Goal: Navigation & Orientation: Find specific page/section

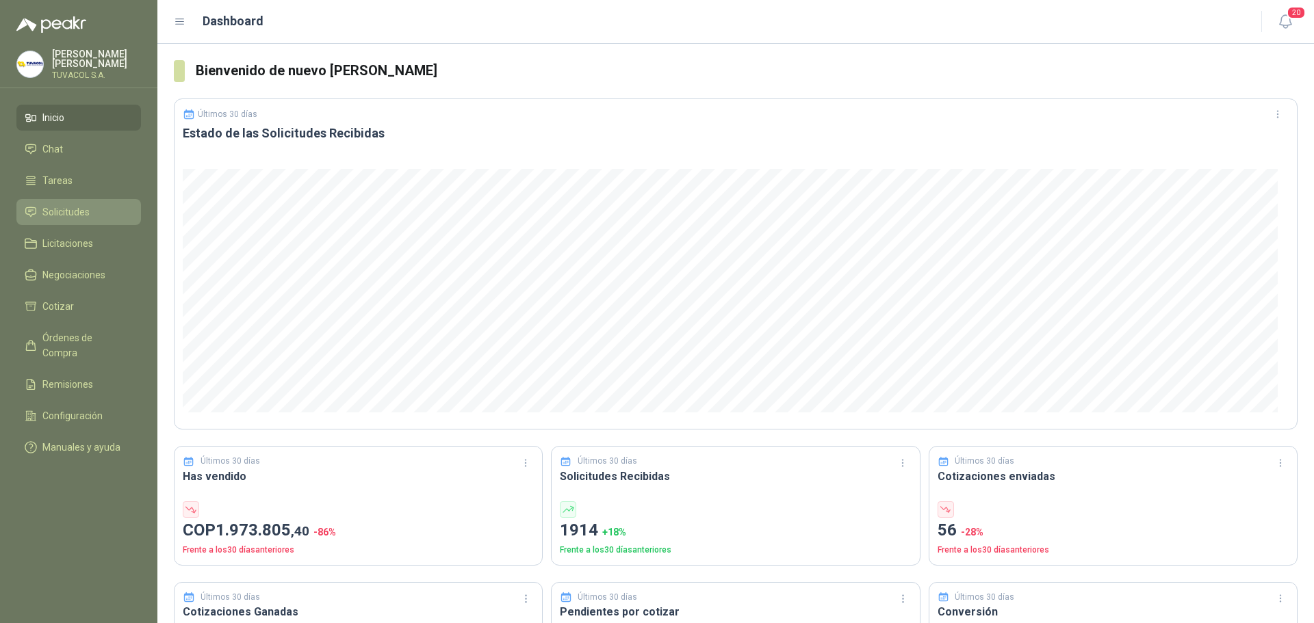
click at [88, 220] on span "Solicitudes" at bounding box center [65, 212] width 47 height 15
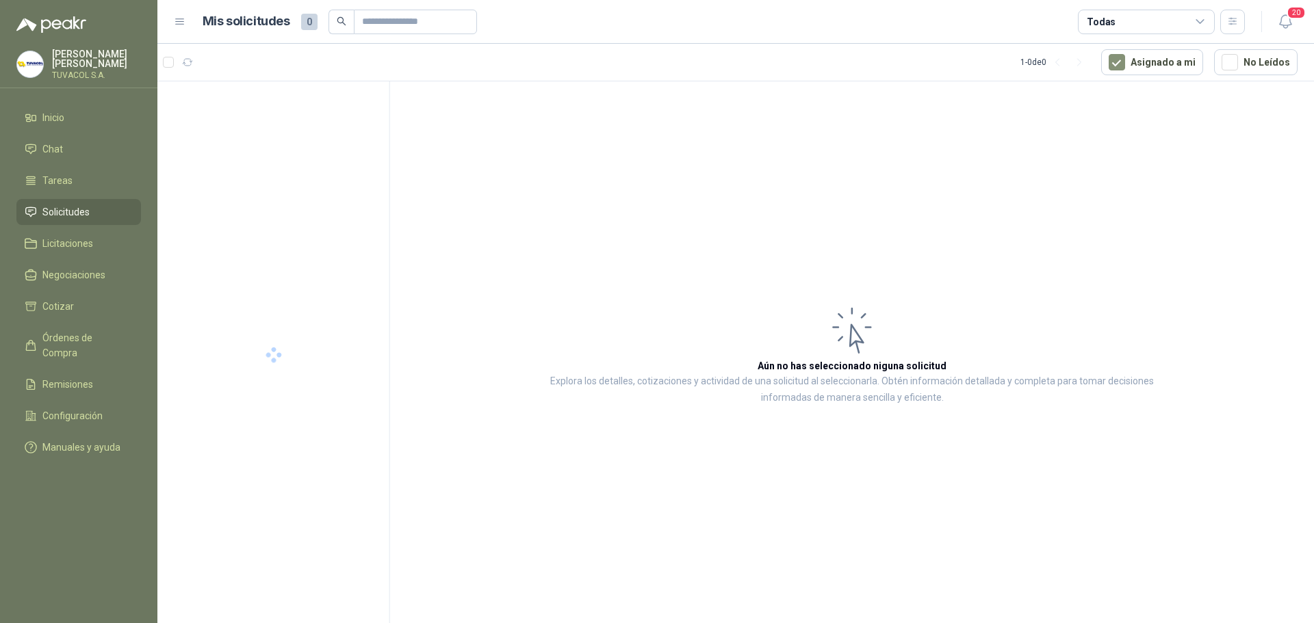
click at [1159, 23] on div "Todas" at bounding box center [1146, 22] width 137 height 25
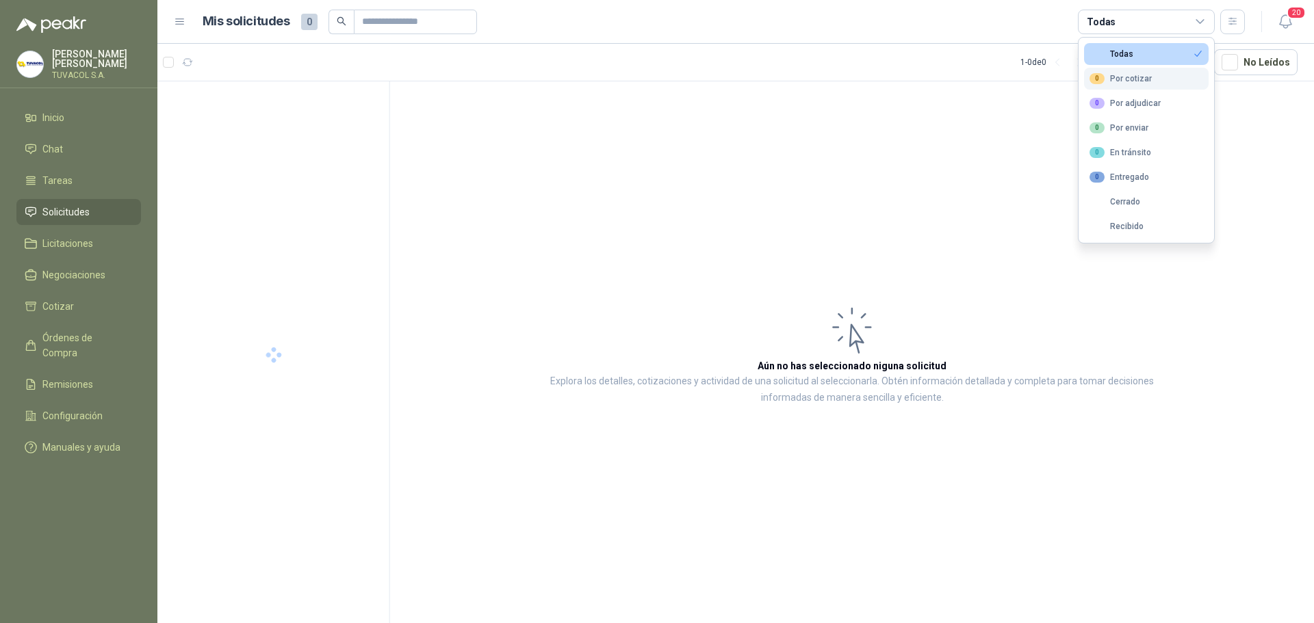
click at [1153, 81] on button "0 Por cotizar" at bounding box center [1146, 79] width 125 height 22
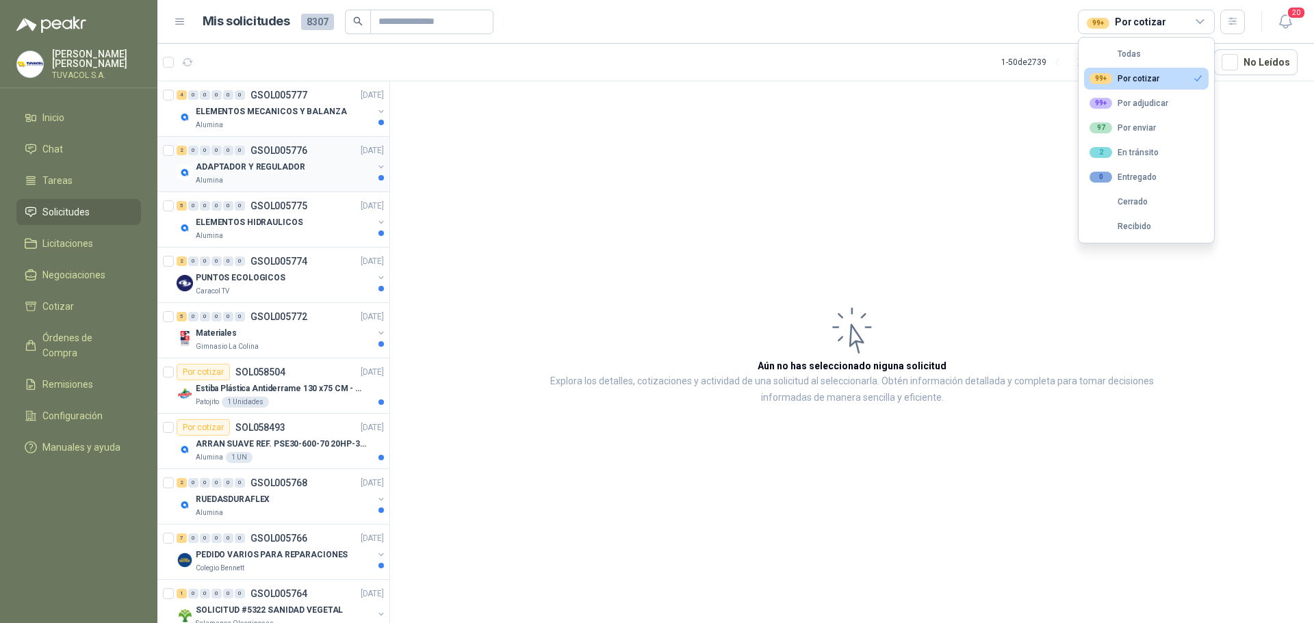
click at [277, 162] on p "ADAPTADOR Y REGULADOR" at bounding box center [250, 167] width 109 height 13
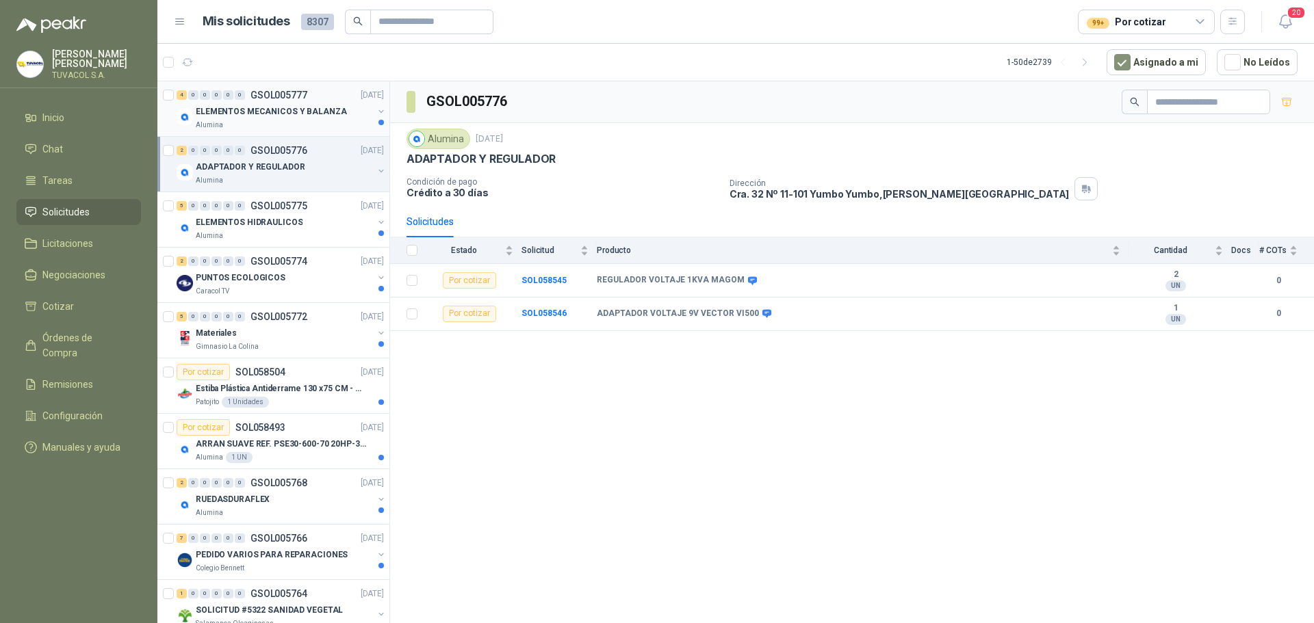
click at [317, 113] on p "ELEMENTOS MECANICOS Y BALANZA" at bounding box center [271, 111] width 151 height 13
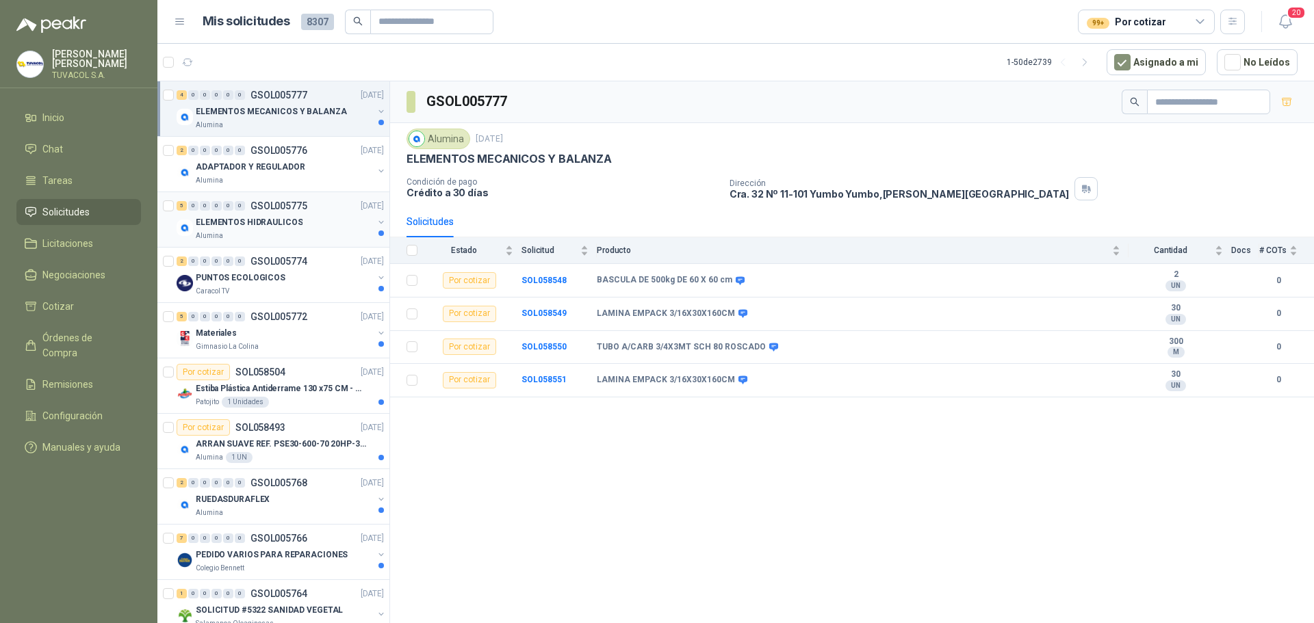
click at [312, 218] on div "ELEMENTOS HIDRAULICOS" at bounding box center [284, 222] width 177 height 16
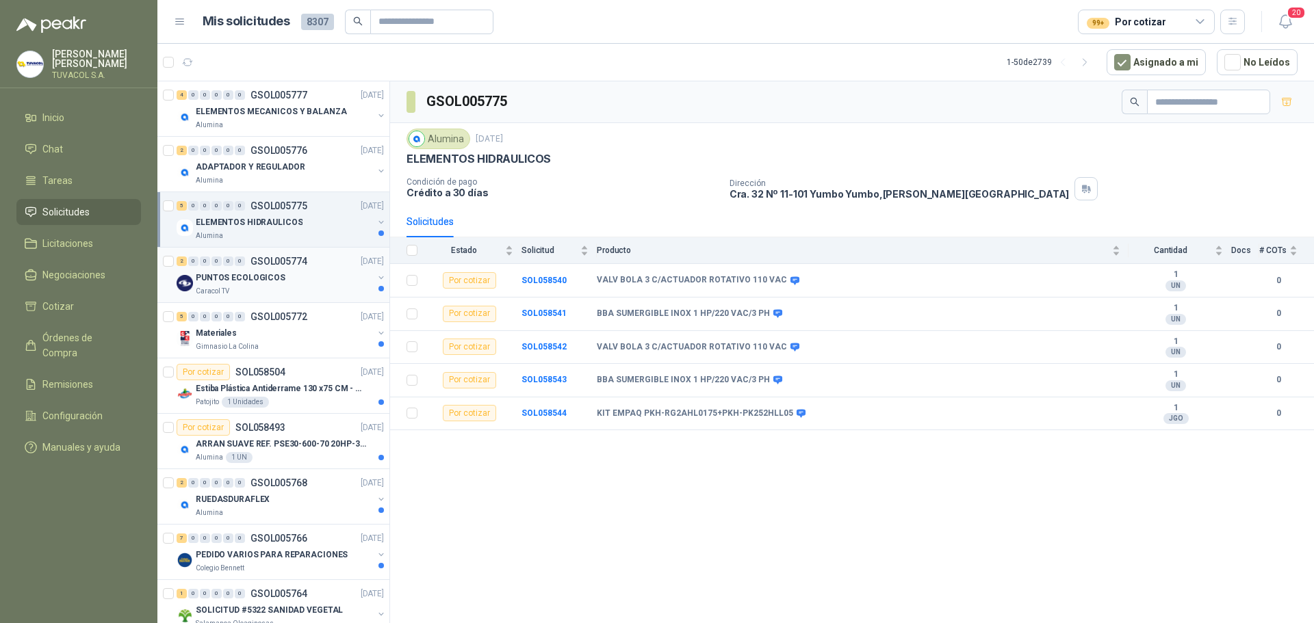
click at [300, 281] on div "PUNTOS ECOLOGICOS" at bounding box center [284, 278] width 177 height 16
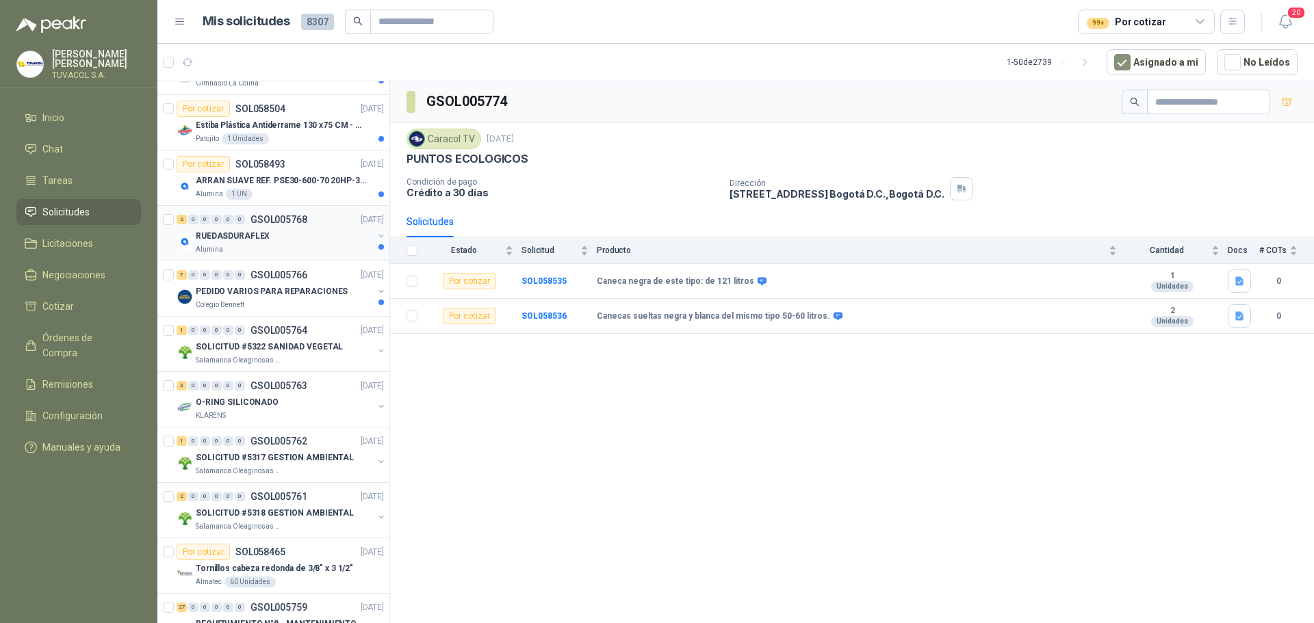
scroll to position [342, 0]
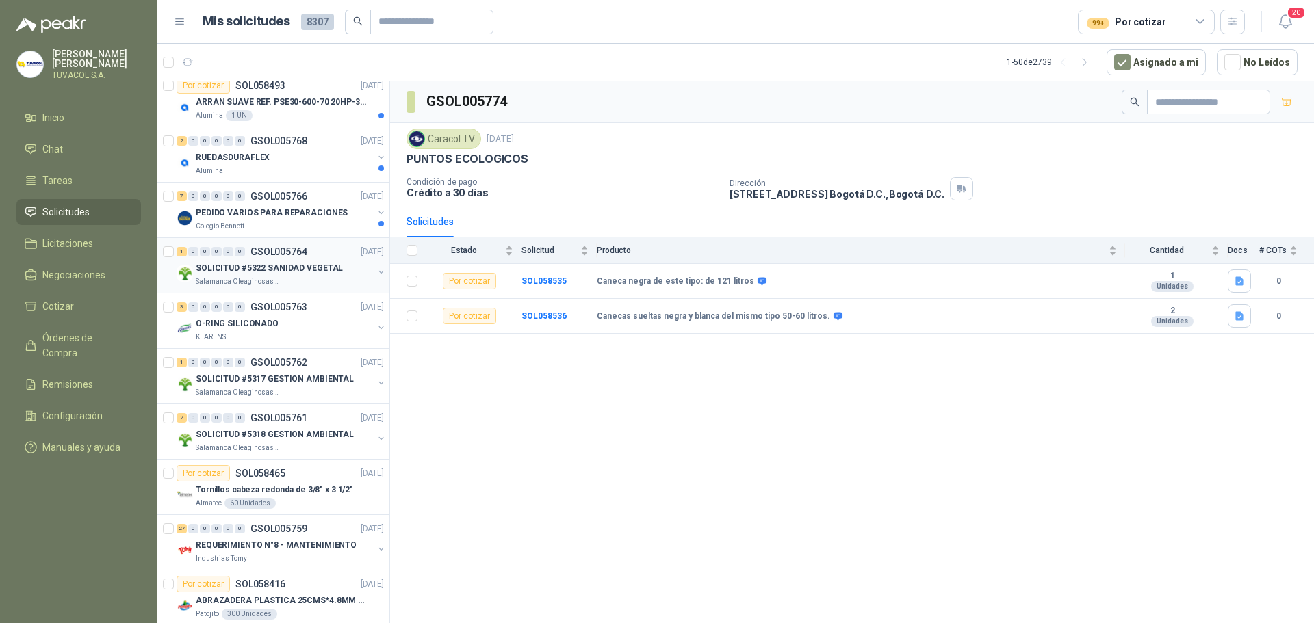
click at [302, 286] on div "Salamanca Oleaginosas SAS" at bounding box center [284, 282] width 177 height 11
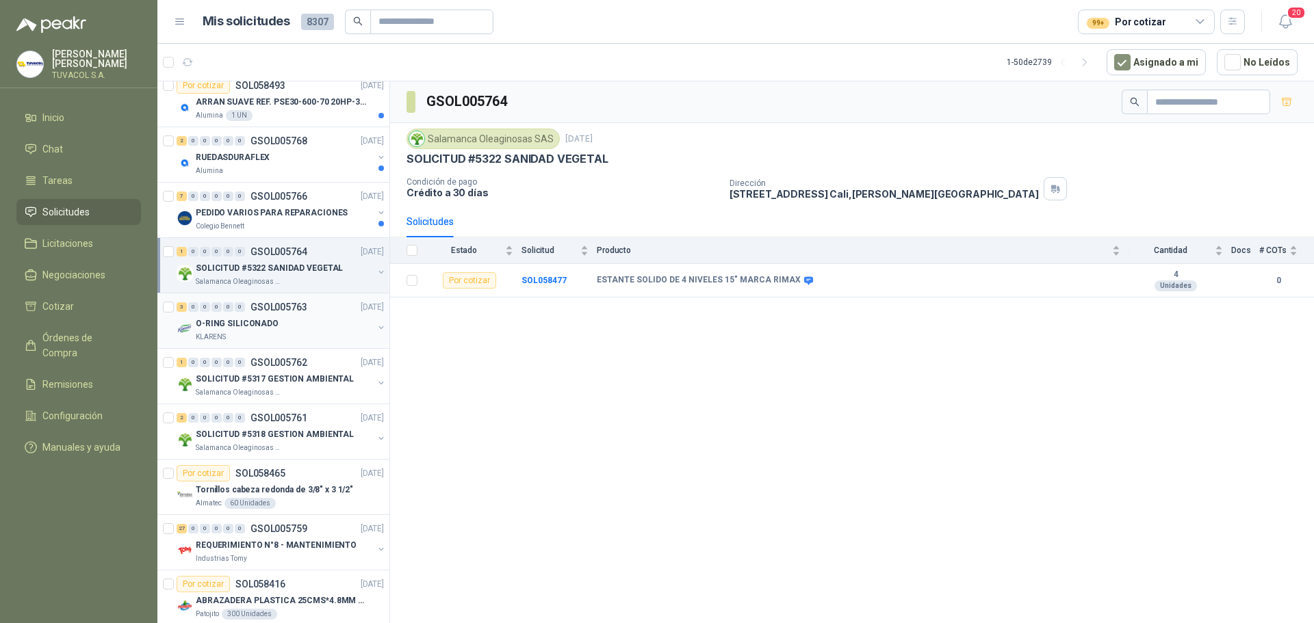
click at [304, 309] on p "GSOL005763" at bounding box center [278, 308] width 57 height 10
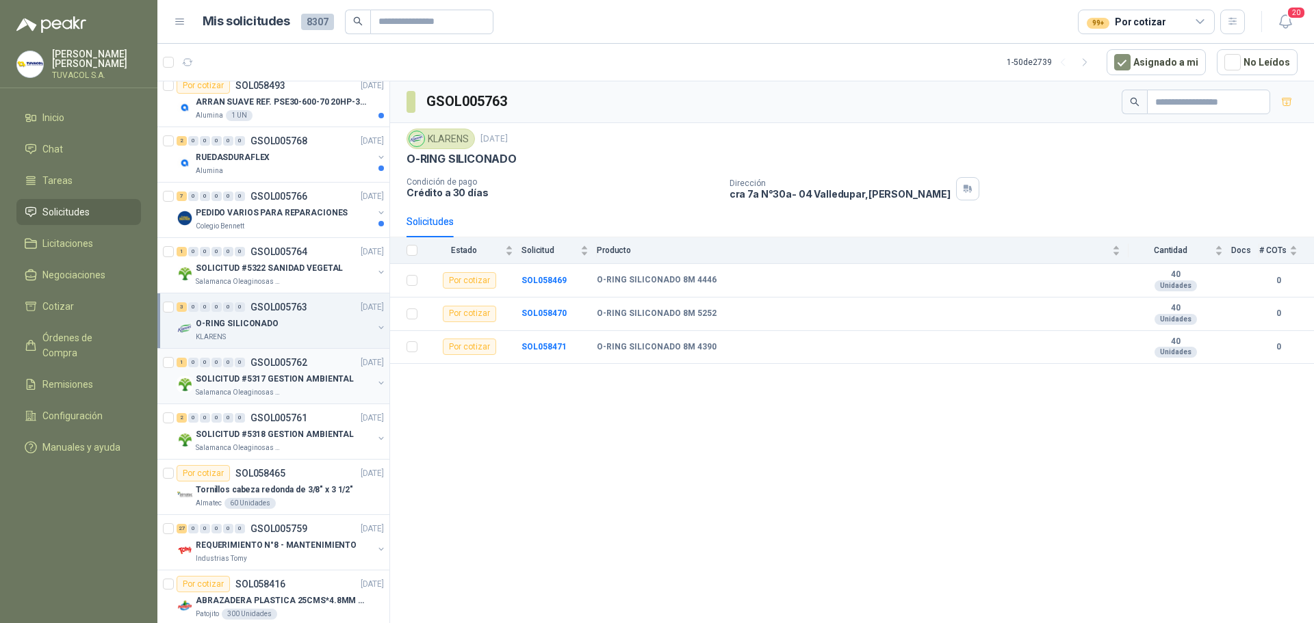
click at [297, 388] on div "Salamanca Oleaginosas SAS" at bounding box center [284, 392] width 177 height 11
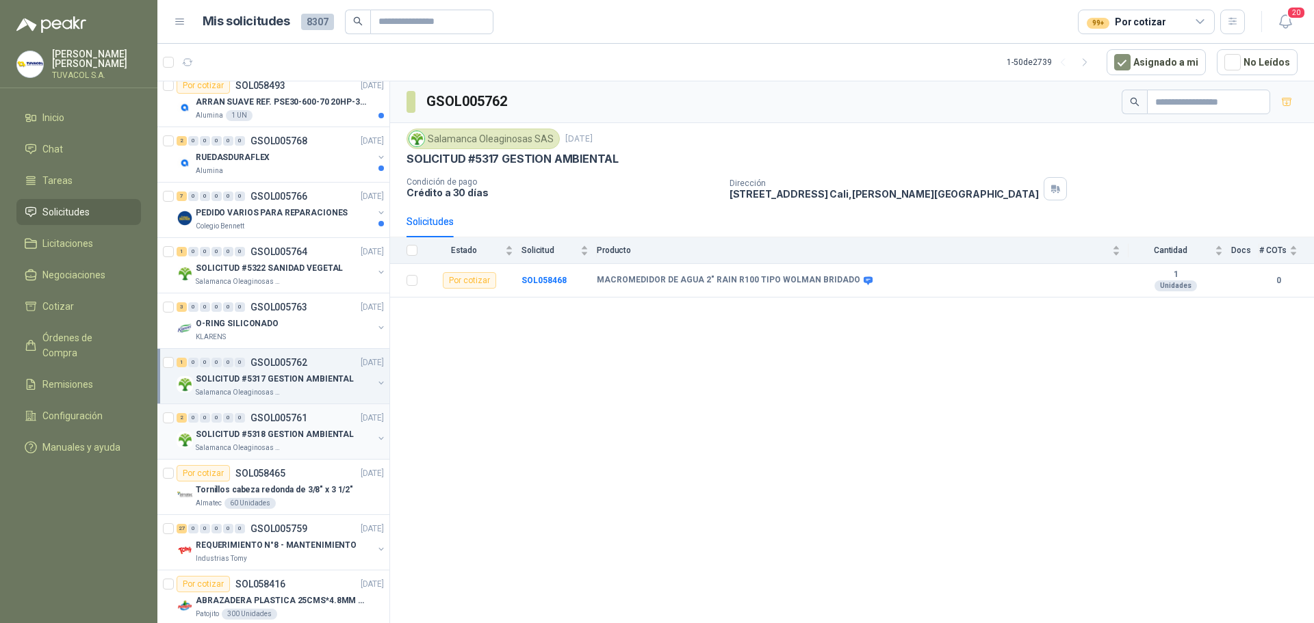
click at [300, 422] on p "GSOL005761" at bounding box center [278, 418] width 57 height 10
